Goal: Find specific page/section

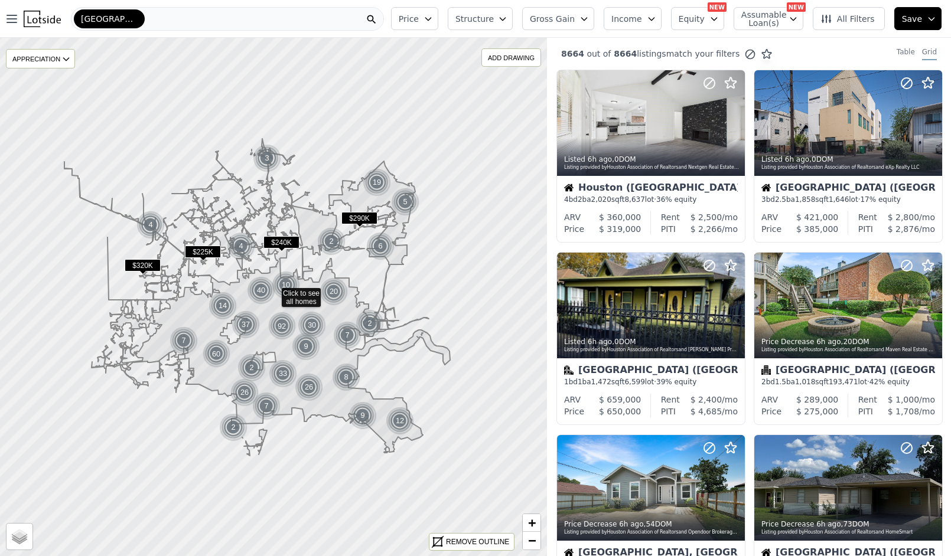
click at [246, 11] on div "[GEOGRAPHIC_DATA]" at bounding box center [227, 19] width 313 height 24
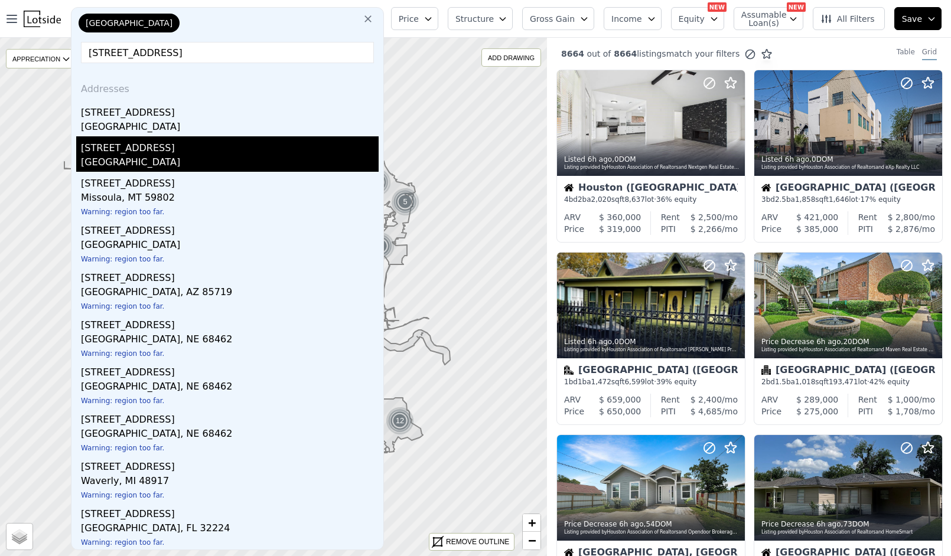
type input "[STREET_ADDRESS]"
click at [152, 142] on div "[STREET_ADDRESS]" at bounding box center [230, 145] width 298 height 19
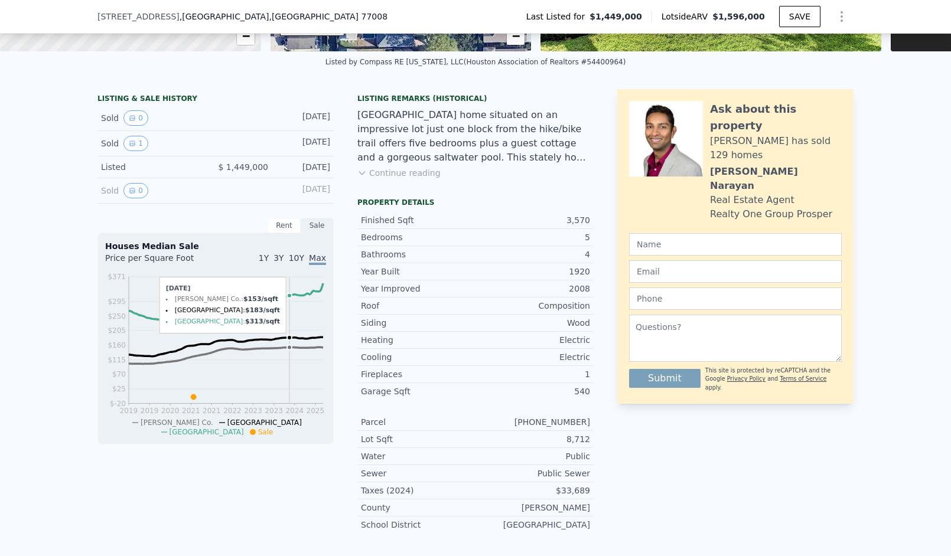
scroll to position [232, 0]
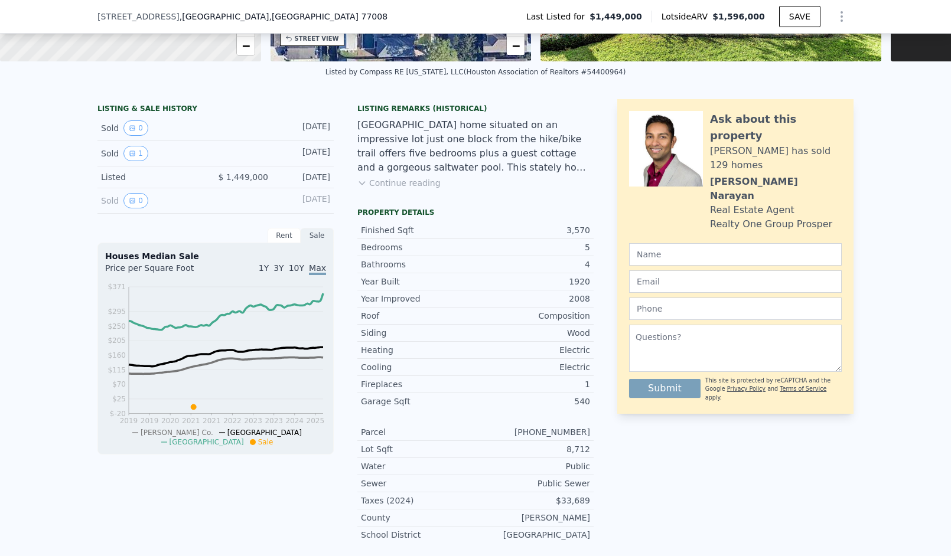
click at [289, 208] on div "[DATE]" at bounding box center [304, 200] width 53 height 15
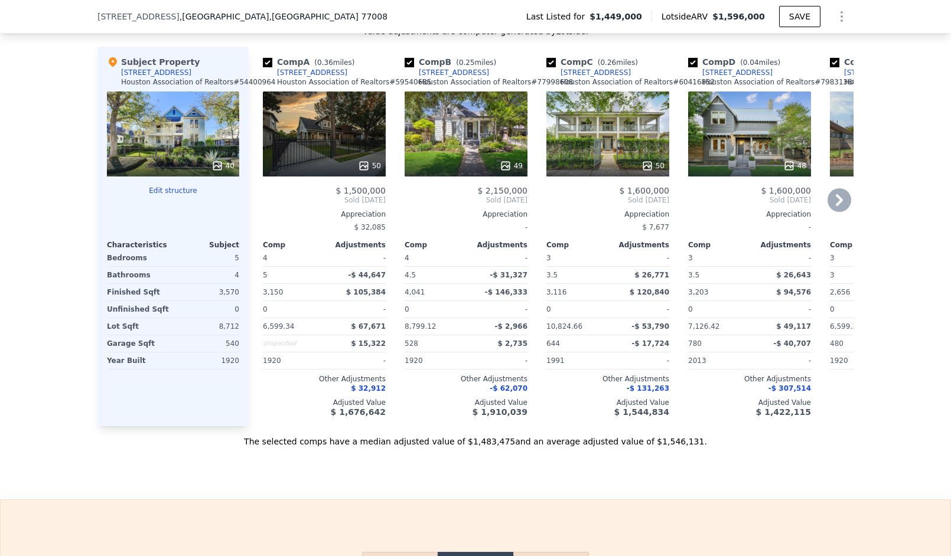
scroll to position [1177, 0]
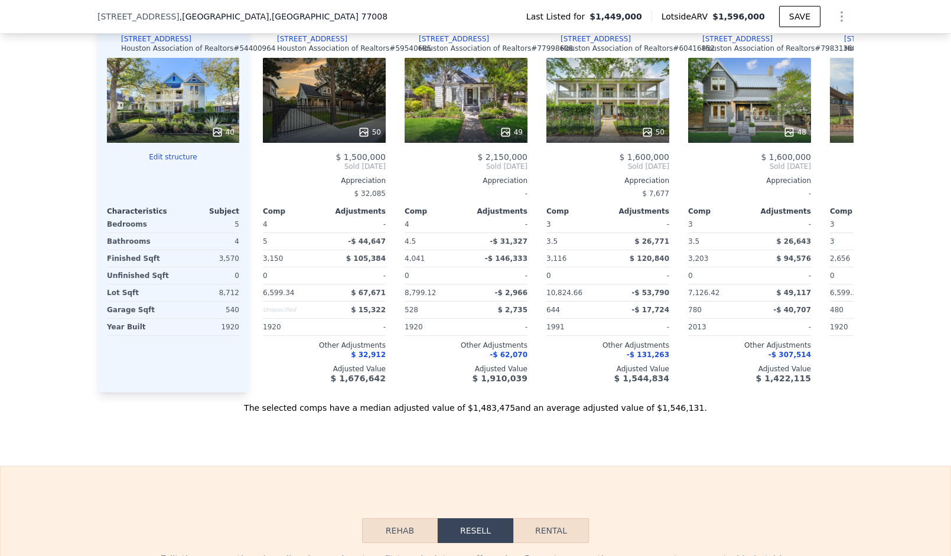
click at [174, 143] on div at bounding box center [173, 132] width 132 height 21
